Goal: Task Accomplishment & Management: Use online tool/utility

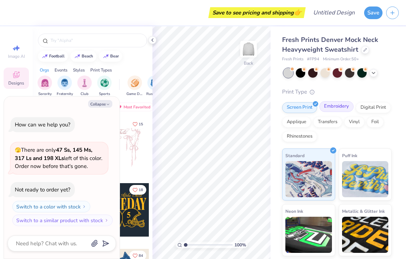
click at [340, 103] on div "Embroidery" at bounding box center [336, 106] width 34 height 11
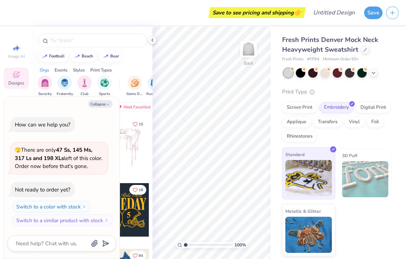
click at [315, 173] on img at bounding box center [308, 178] width 47 height 36
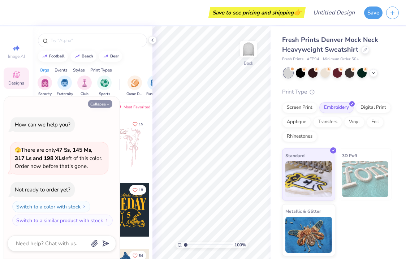
click at [96, 103] on button "Collapse" at bounding box center [100, 104] width 24 height 8
type textarea "x"
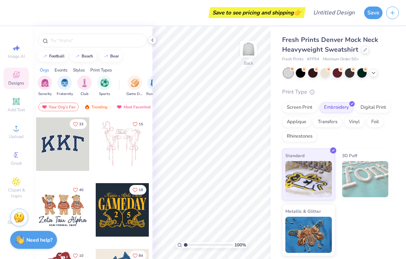
click at [69, 152] on div at bounding box center [62, 143] width 53 height 53
click at [85, 85] on img "filter for Club" at bounding box center [85, 82] width 8 height 8
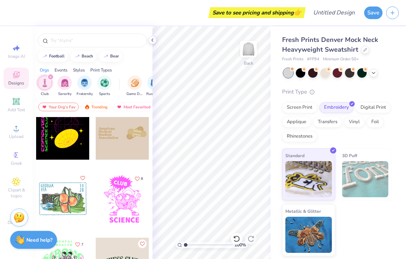
scroll to position [143, 0]
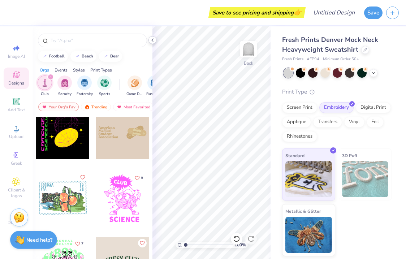
click at [150, 39] on icon at bounding box center [153, 40] width 6 height 6
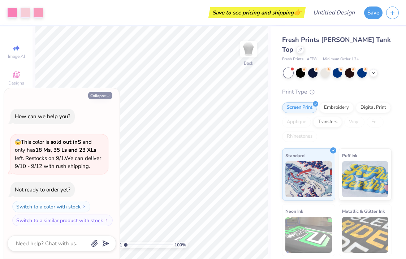
click at [107, 96] on icon "button" at bounding box center [108, 96] width 4 height 4
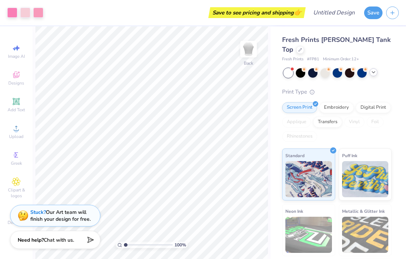
click at [374, 68] on div at bounding box center [374, 72] width 8 height 8
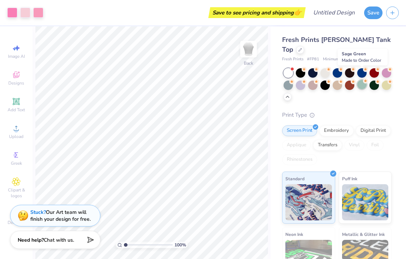
click at [364, 80] on div at bounding box center [361, 84] width 9 height 9
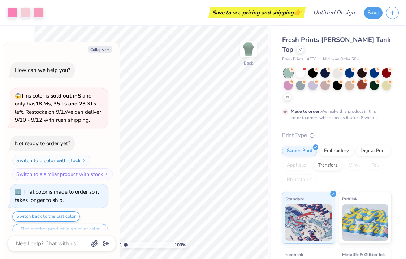
scroll to position [12, 0]
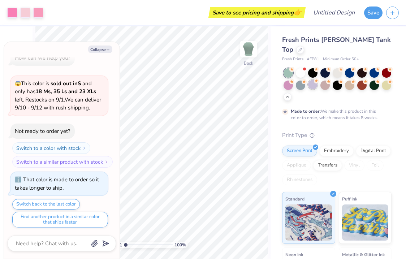
click at [310, 80] on div at bounding box center [312, 84] width 9 height 9
click at [298, 68] on div at bounding box center [300, 72] width 9 height 9
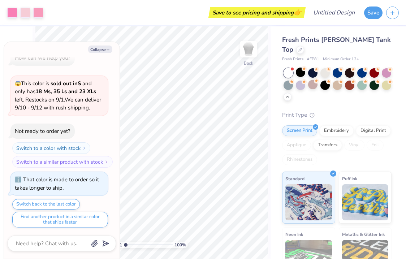
scroll to position [149, 0]
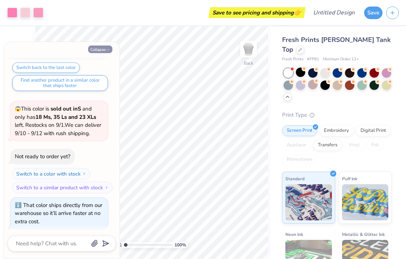
click at [100, 50] on button "Collapse" at bounding box center [100, 50] width 24 height 8
type textarea "x"
